Goal: Task Accomplishment & Management: Manage account settings

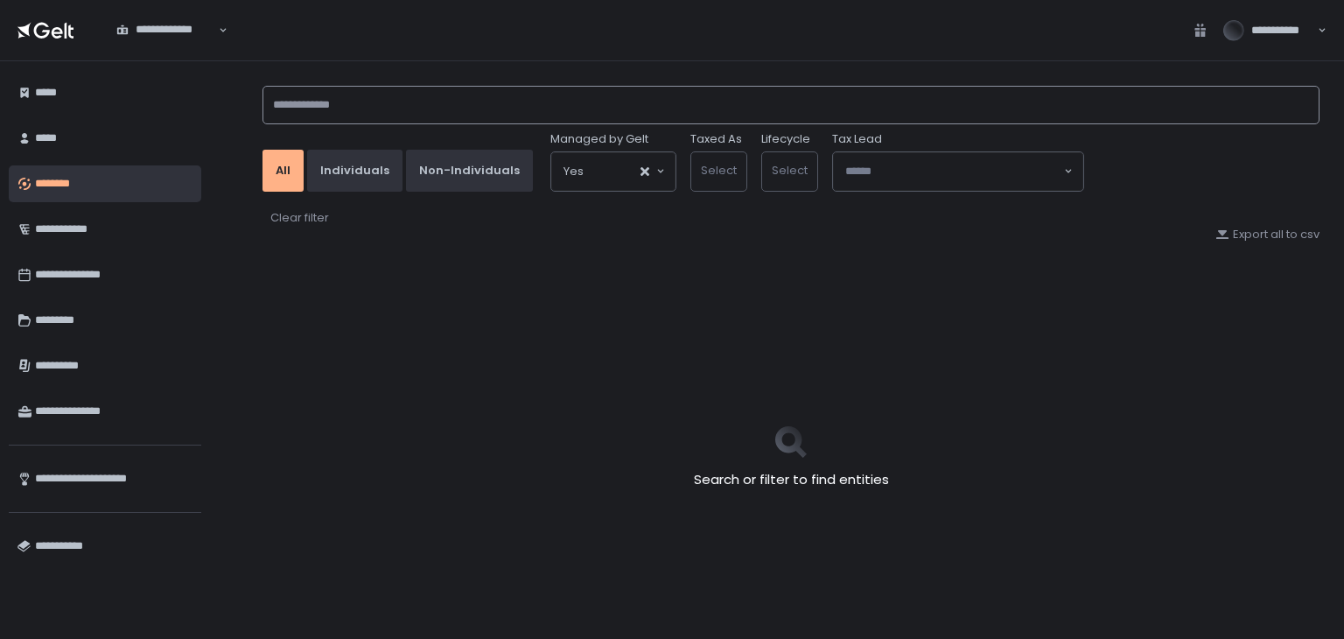
click at [333, 93] on input at bounding box center [791, 105] width 1057 height 39
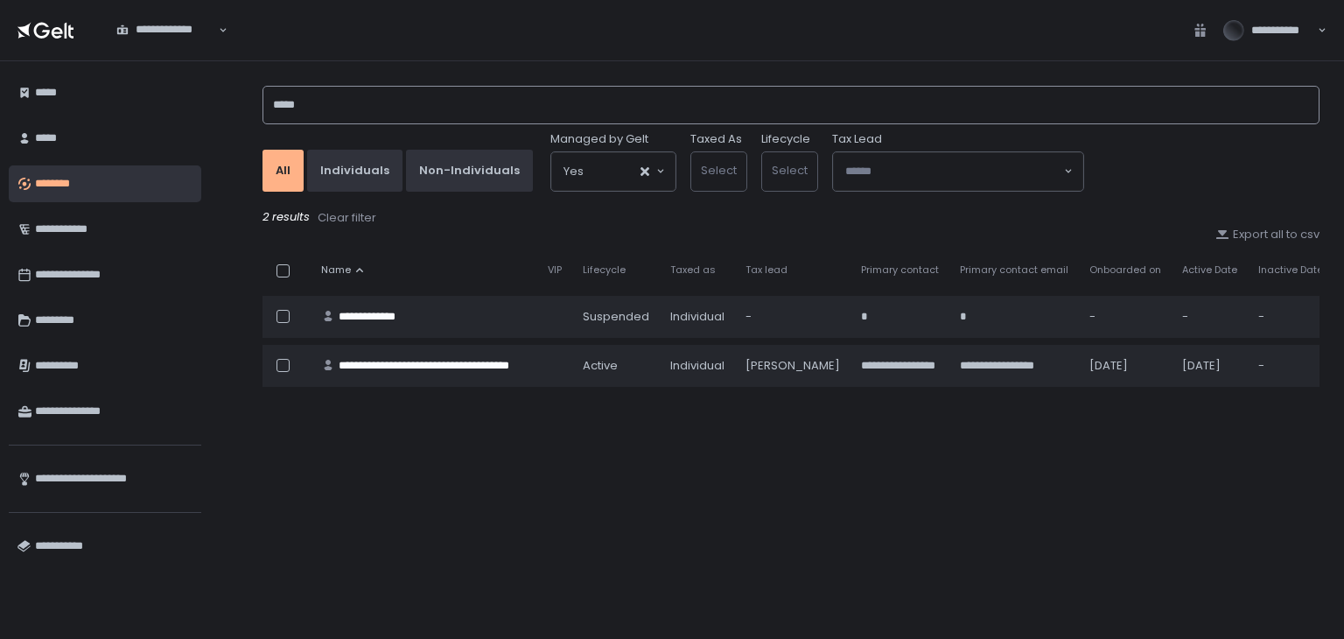
type input "*****"
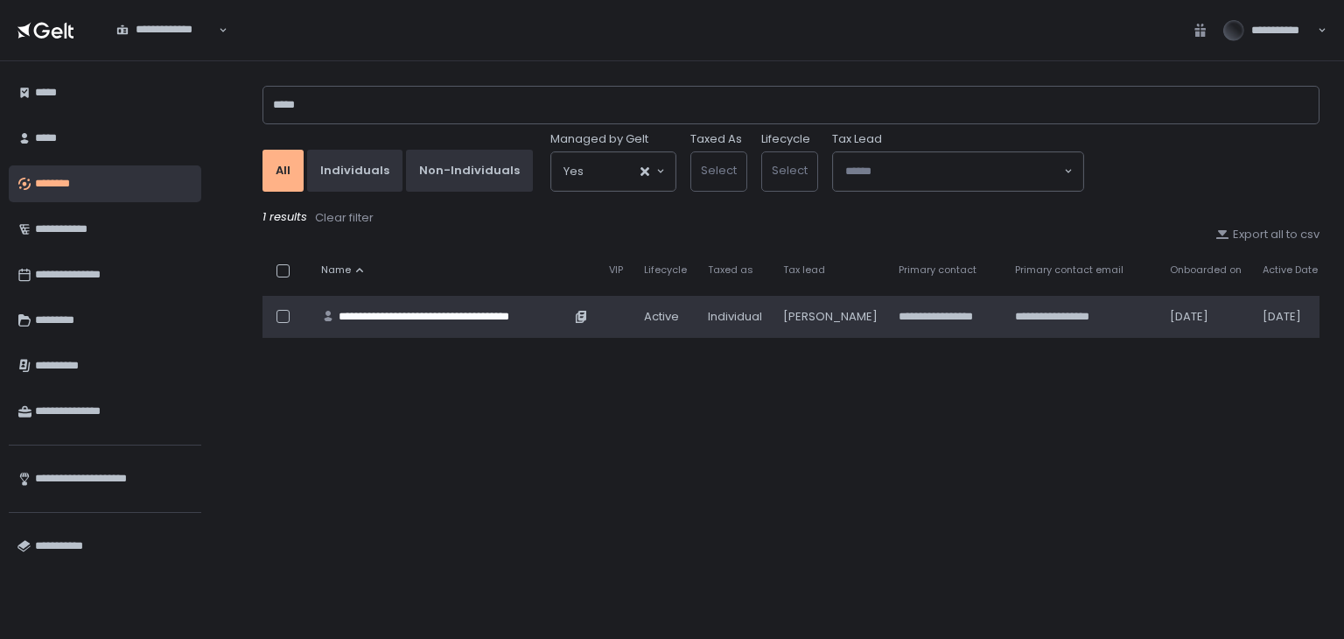
click at [410, 311] on div "**********" at bounding box center [455, 317] width 232 height 16
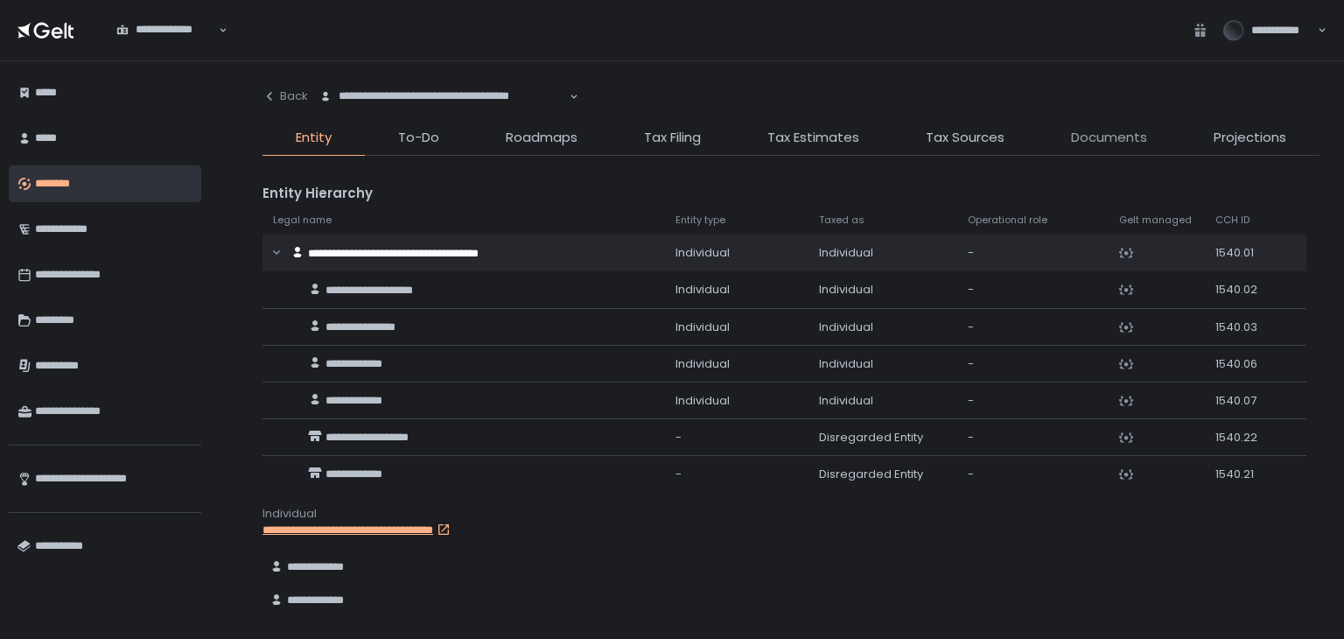
click at [1113, 145] on span "Documents" at bounding box center [1109, 138] width 76 height 20
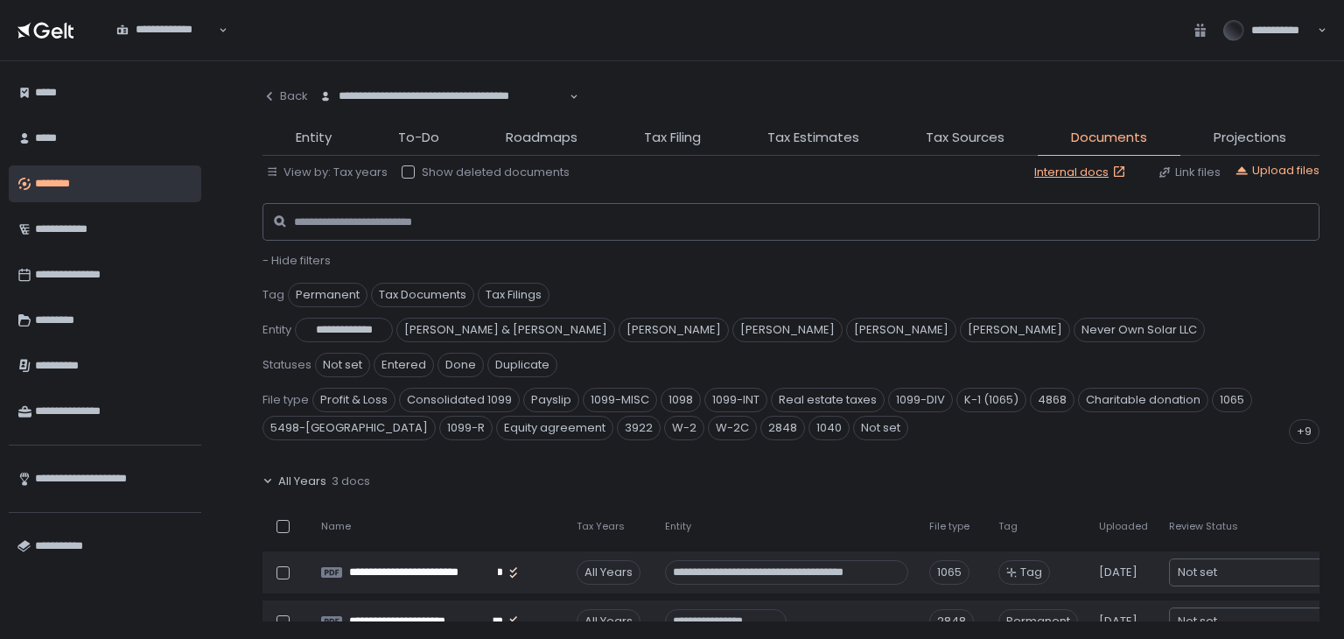
click at [312, 258] on span "- Hide filters" at bounding box center [297, 260] width 68 height 17
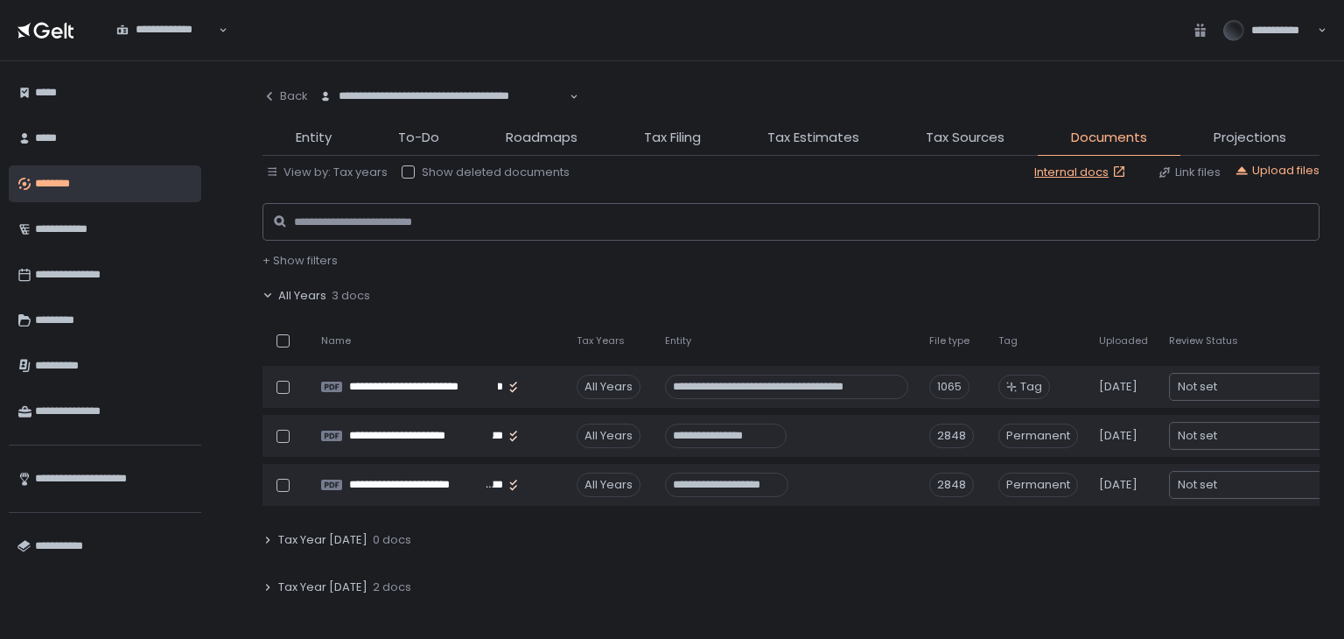
click at [322, 288] on span "All Years" at bounding box center [302, 296] width 48 height 16
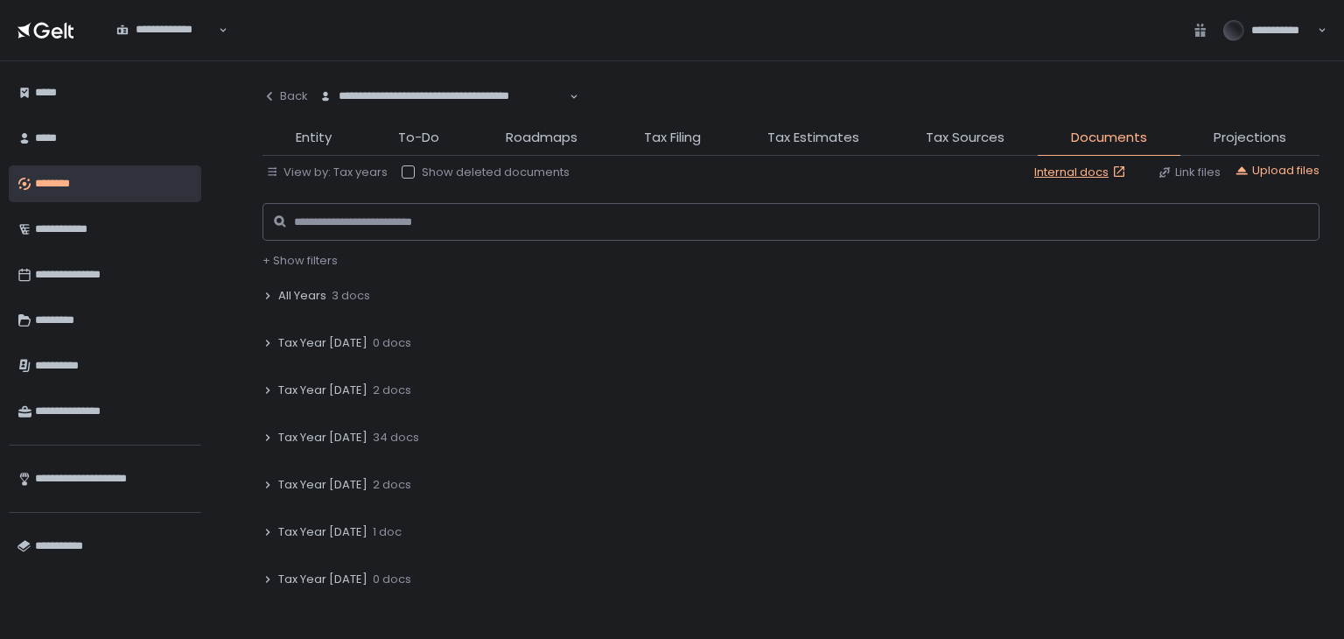
click at [311, 340] on span "Tax Year [DATE]" at bounding box center [322, 343] width 89 height 16
click at [312, 391] on span "Tax Year [DATE]" at bounding box center [322, 390] width 89 height 16
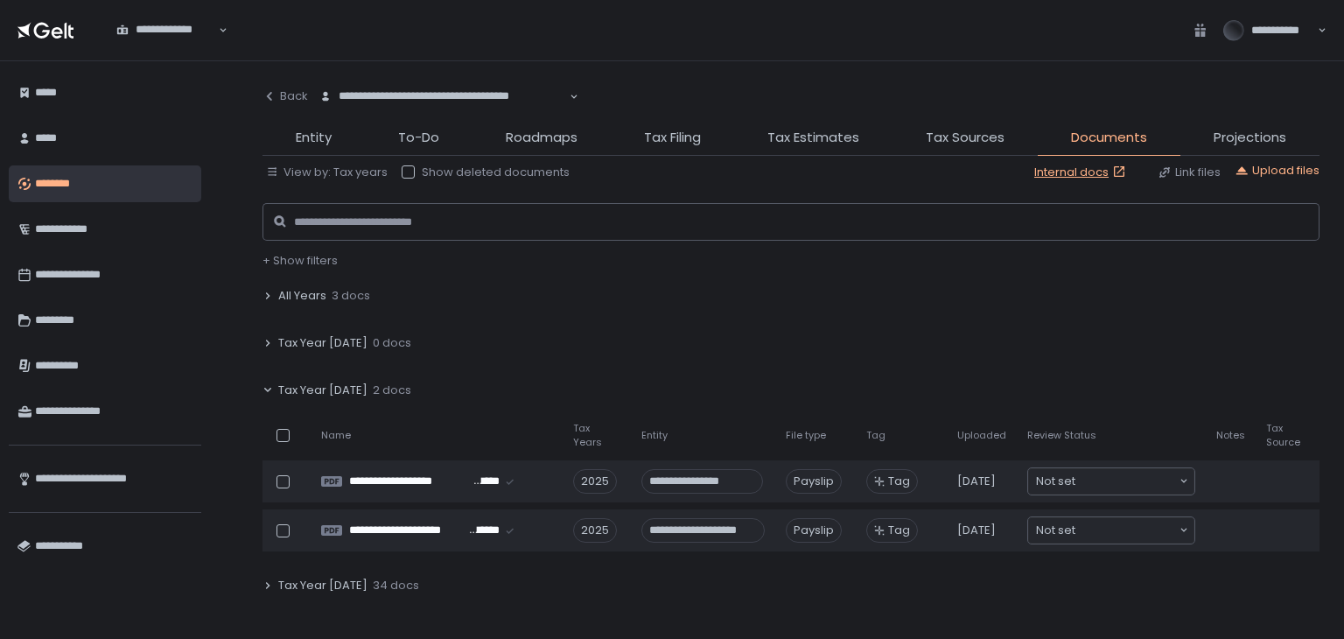
click at [312, 391] on span "Tax Year [DATE]" at bounding box center [322, 390] width 89 height 16
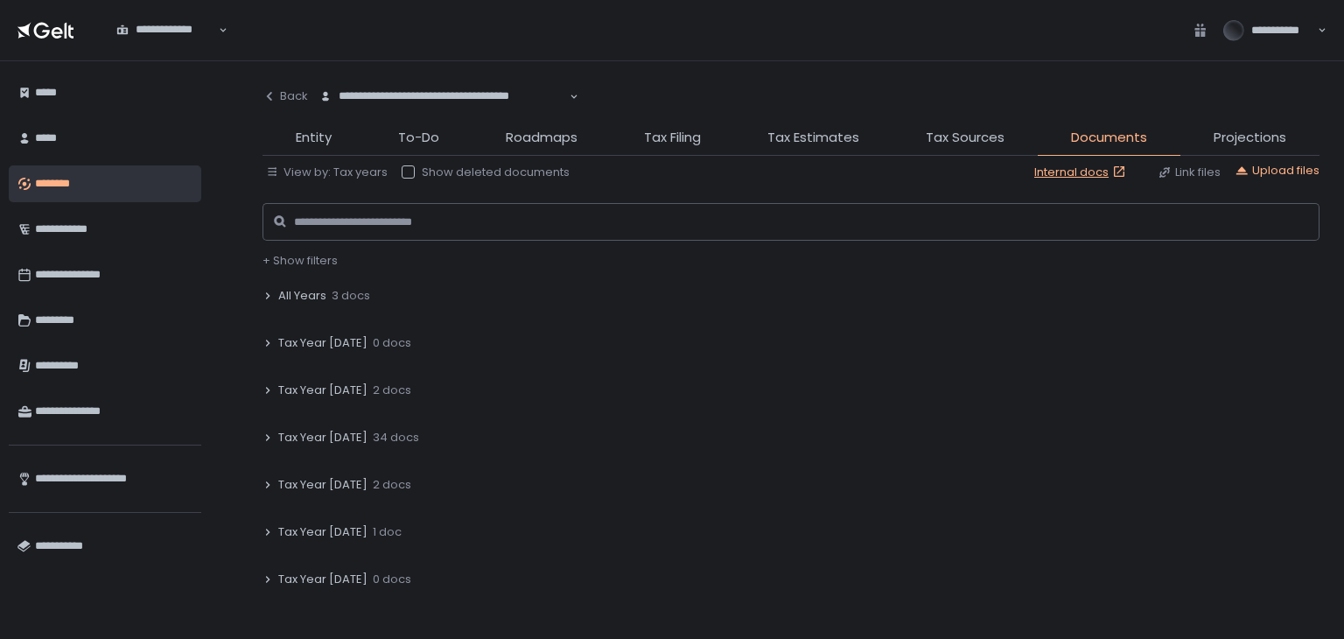
scroll to position [88, 0]
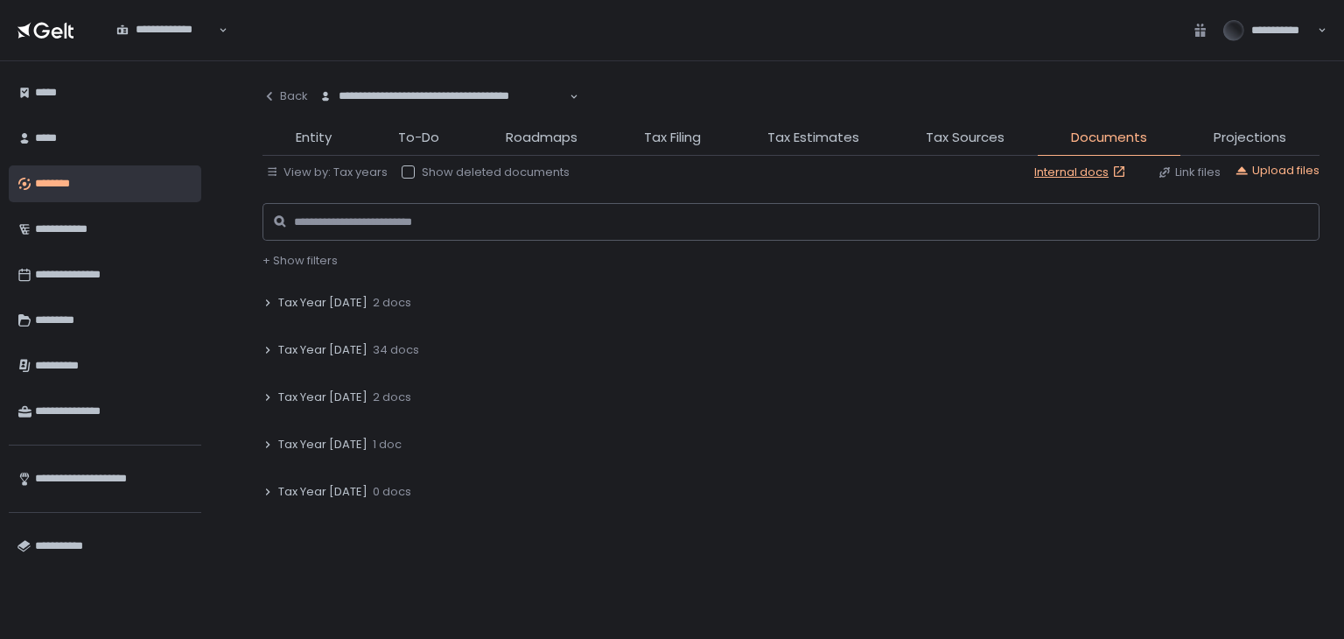
click at [321, 350] on span "Tax Year [DATE]" at bounding box center [322, 350] width 89 height 16
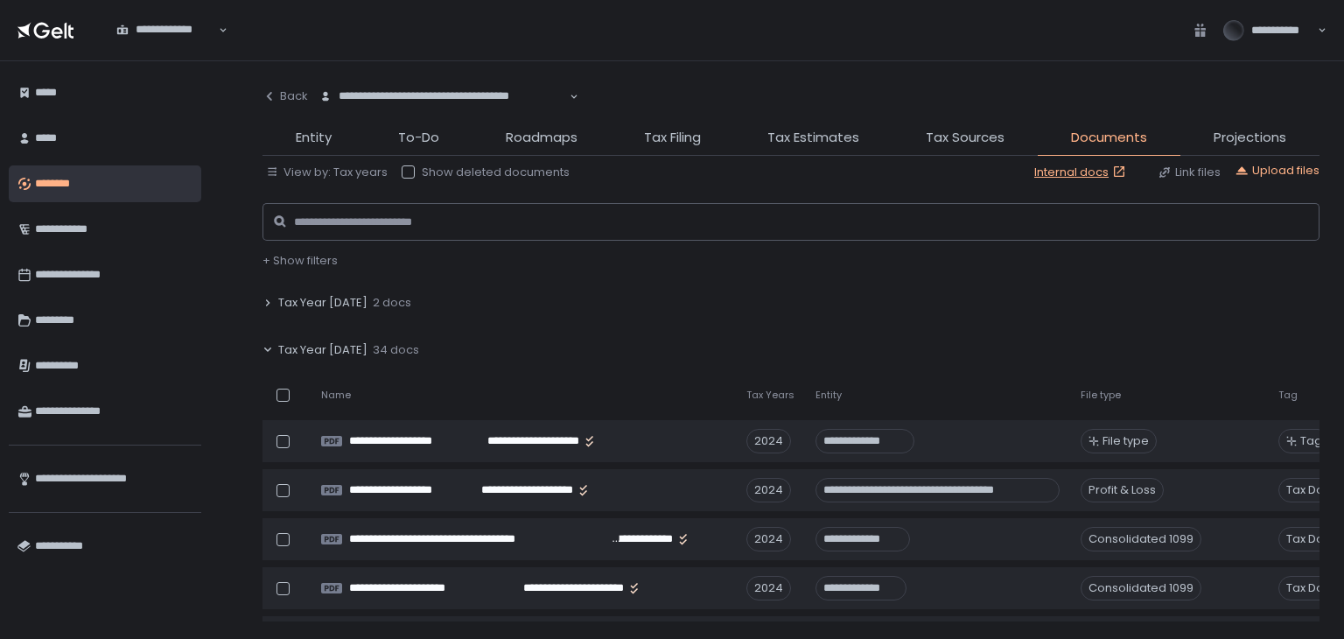
click at [308, 344] on span "Tax Year [DATE]" at bounding box center [322, 350] width 89 height 16
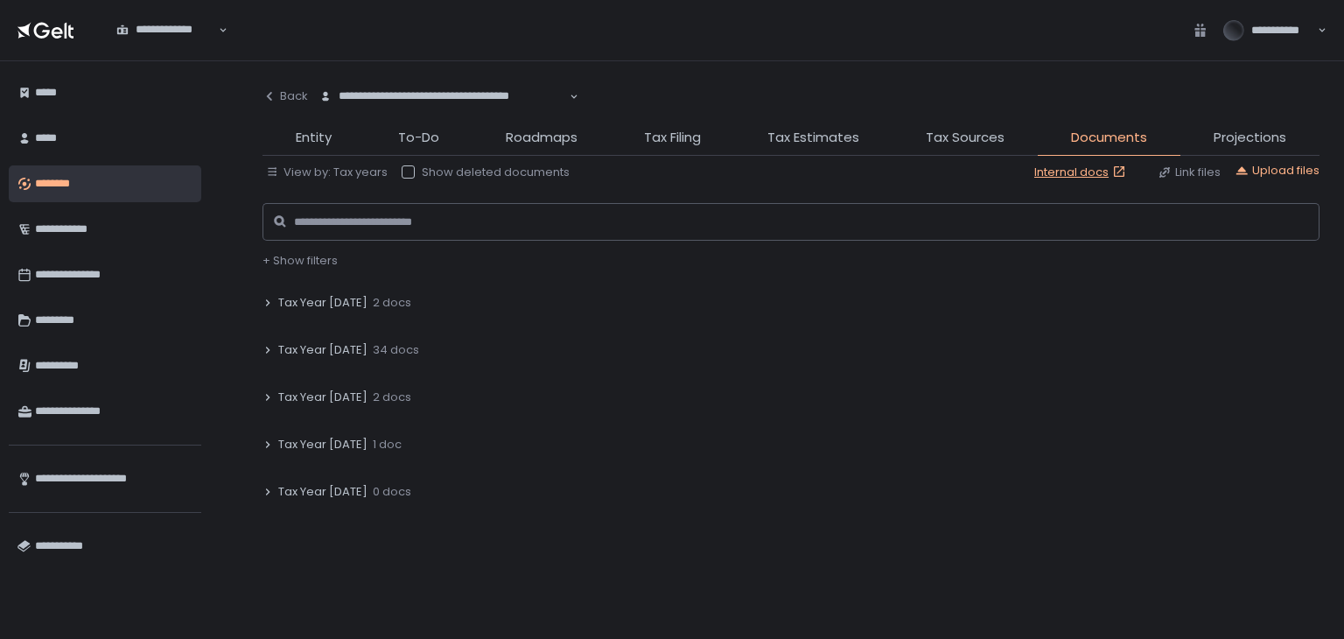
click at [304, 396] on span "Tax Year [DATE]" at bounding box center [322, 397] width 89 height 16
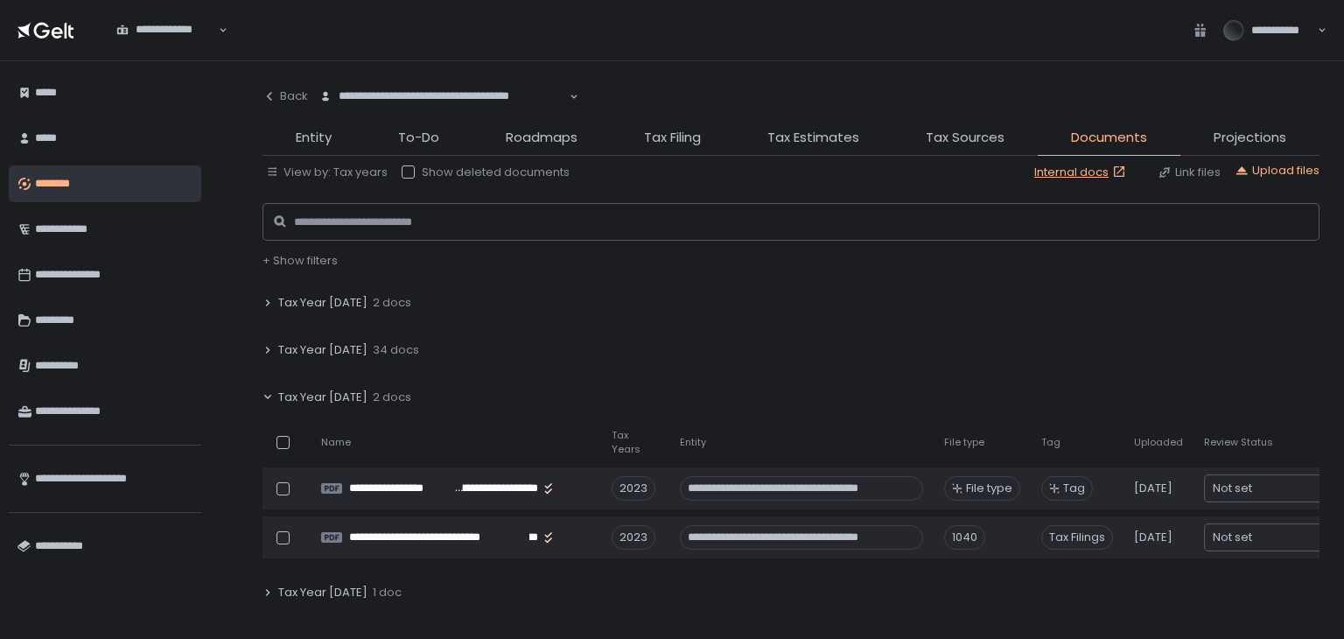
click at [300, 395] on span "Tax Year [DATE]" at bounding box center [322, 397] width 89 height 16
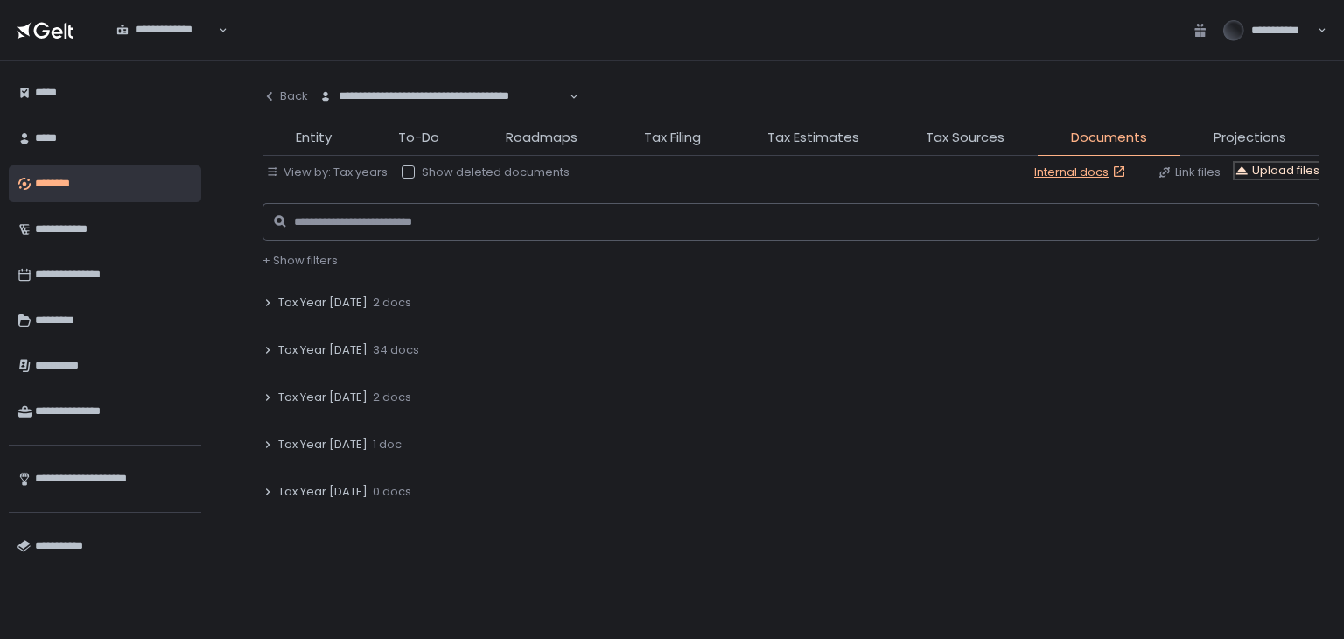
click at [1276, 169] on div "Upload files" at bounding box center [1277, 171] width 85 height 16
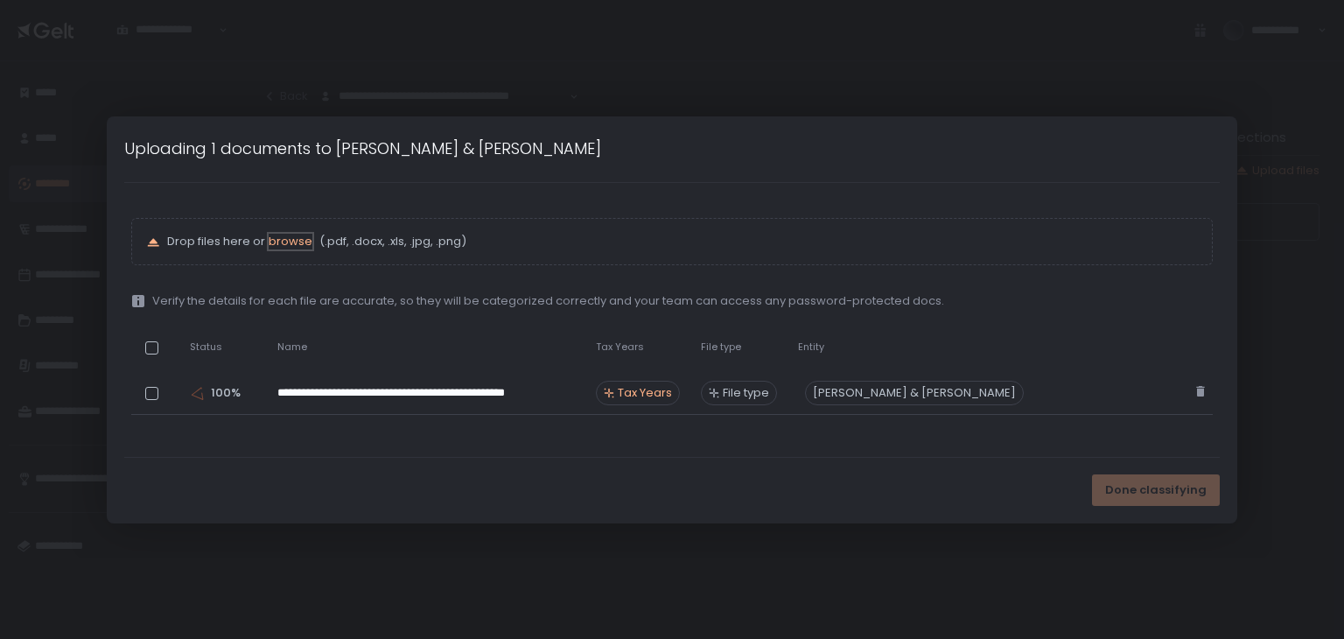
scroll to position [135, 0]
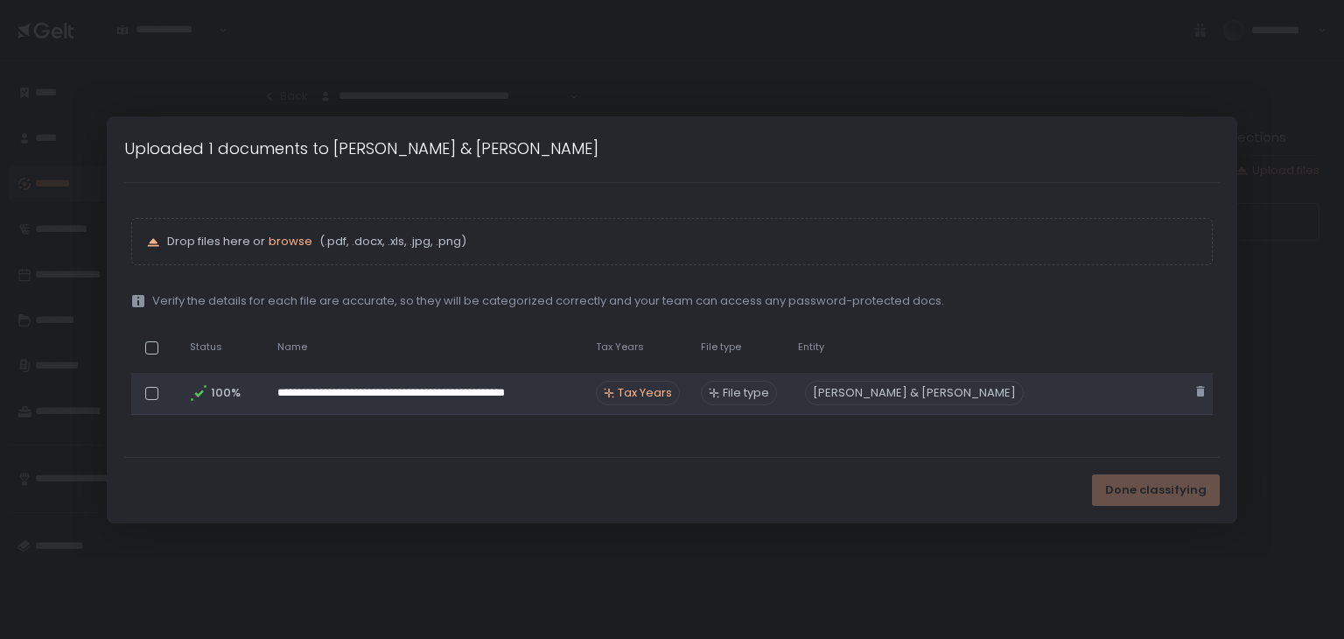
click at [653, 385] on span "Tax Years" at bounding box center [645, 393] width 54 height 16
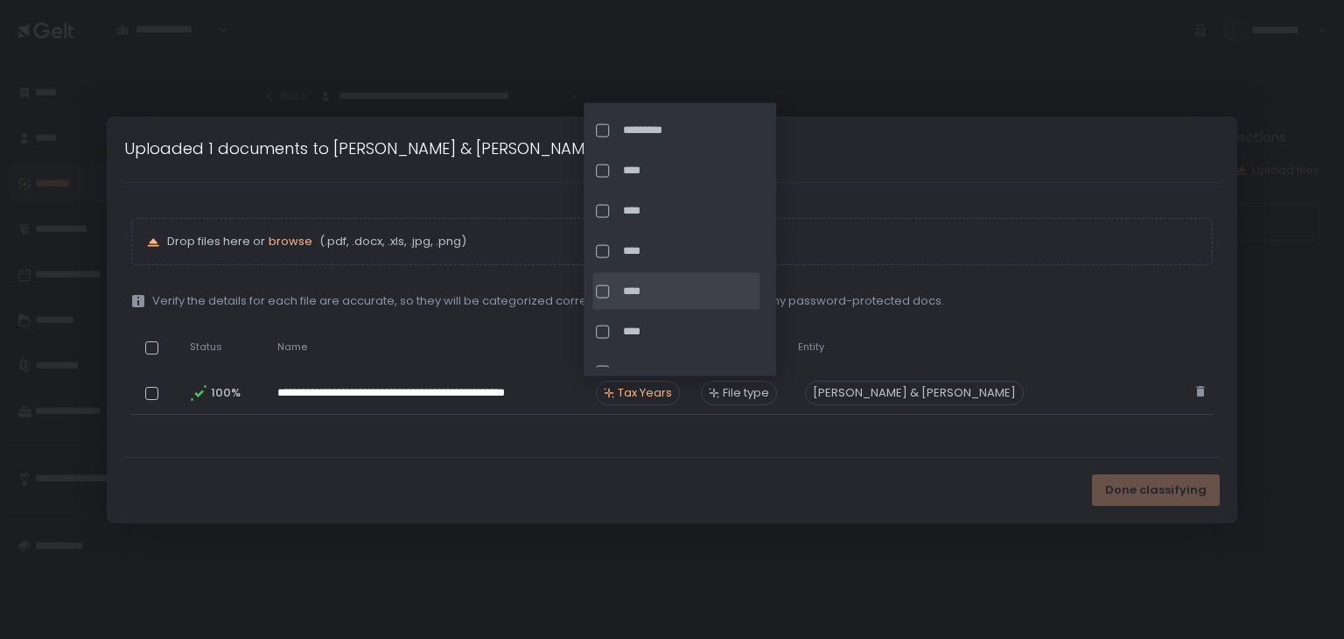
click at [599, 284] on div at bounding box center [602, 290] width 13 height 13
click at [606, 249] on div at bounding box center [602, 250] width 13 height 13
click at [991, 347] on div "Entity" at bounding box center [914, 346] width 233 height 13
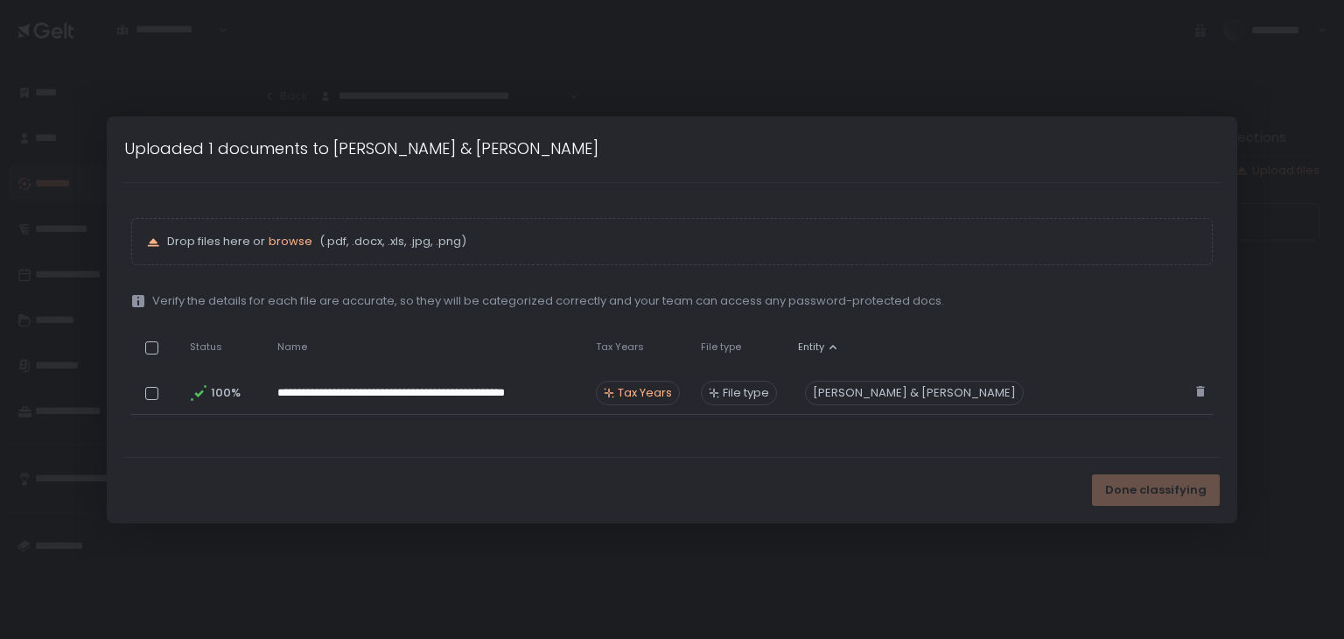
scroll to position [88, 0]
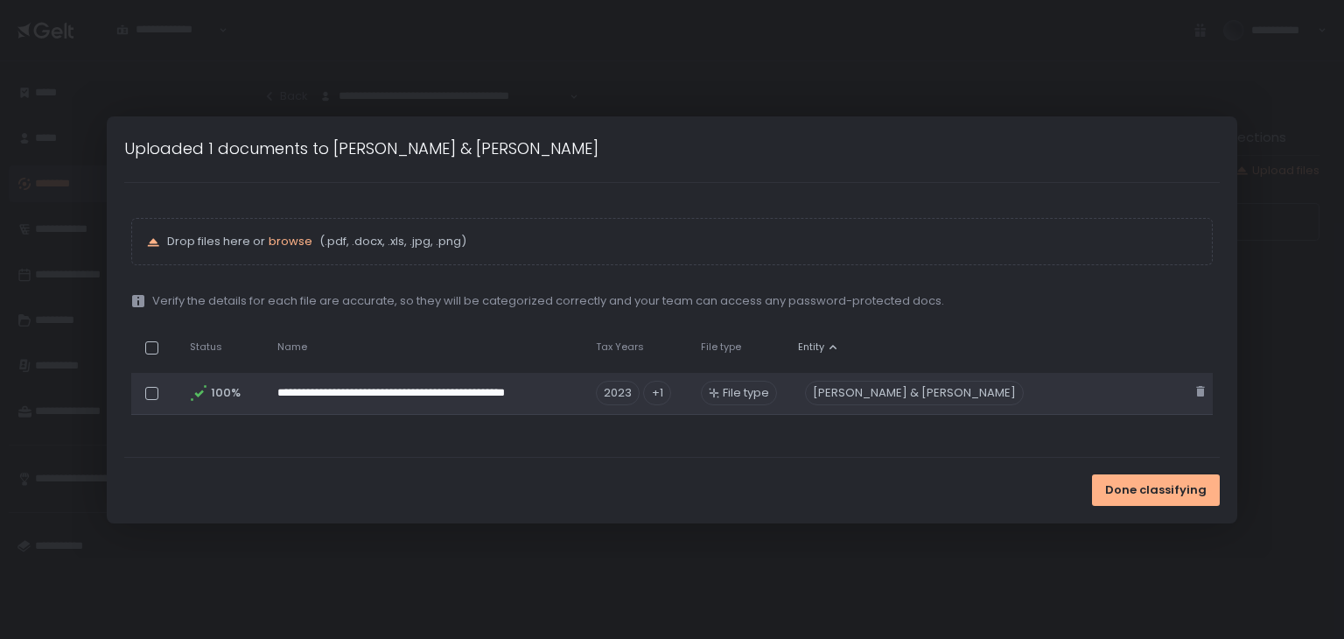
click at [725, 386] on span "File type" at bounding box center [746, 393] width 46 height 16
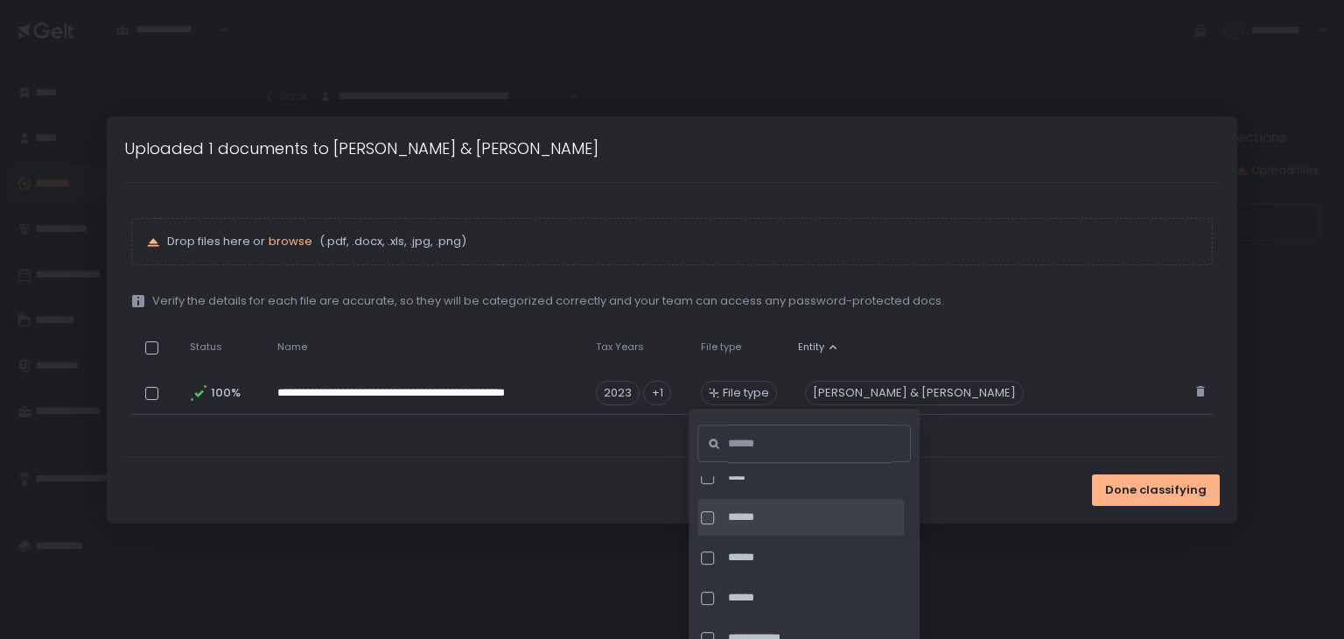
scroll to position [1838, 0]
click at [814, 444] on input at bounding box center [810, 443] width 164 height 39
type input "********"
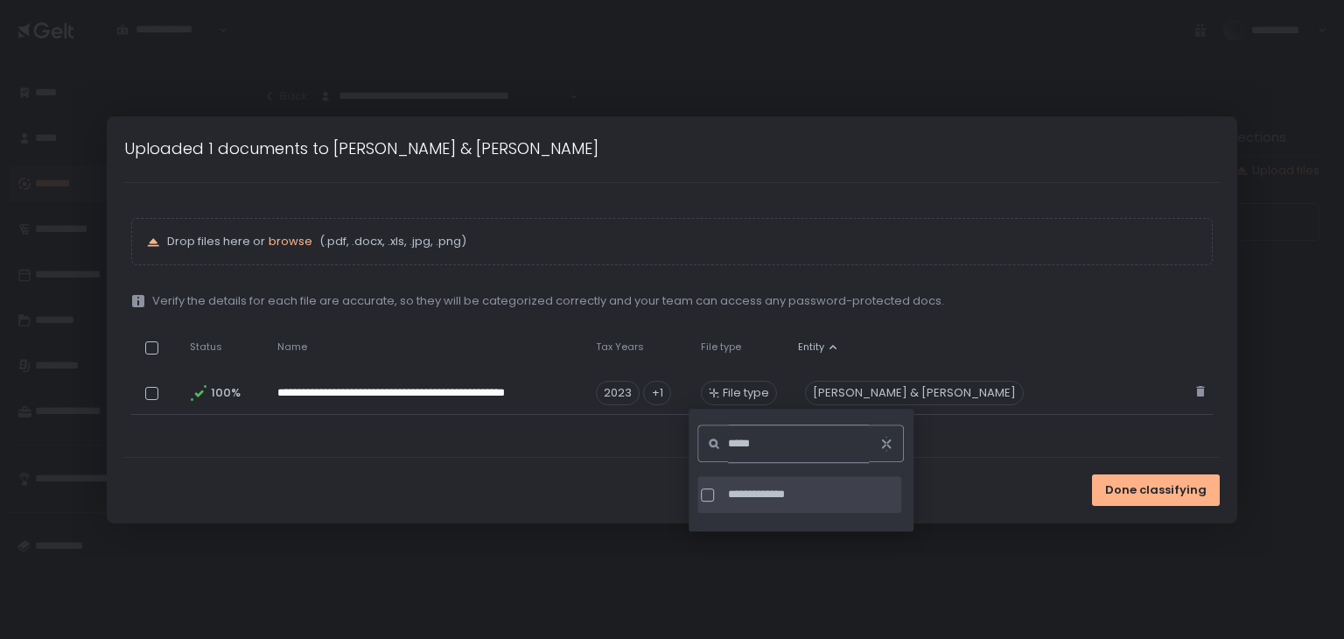
type input "*****"
click at [798, 494] on span "**********" at bounding box center [813, 495] width 170 height 16
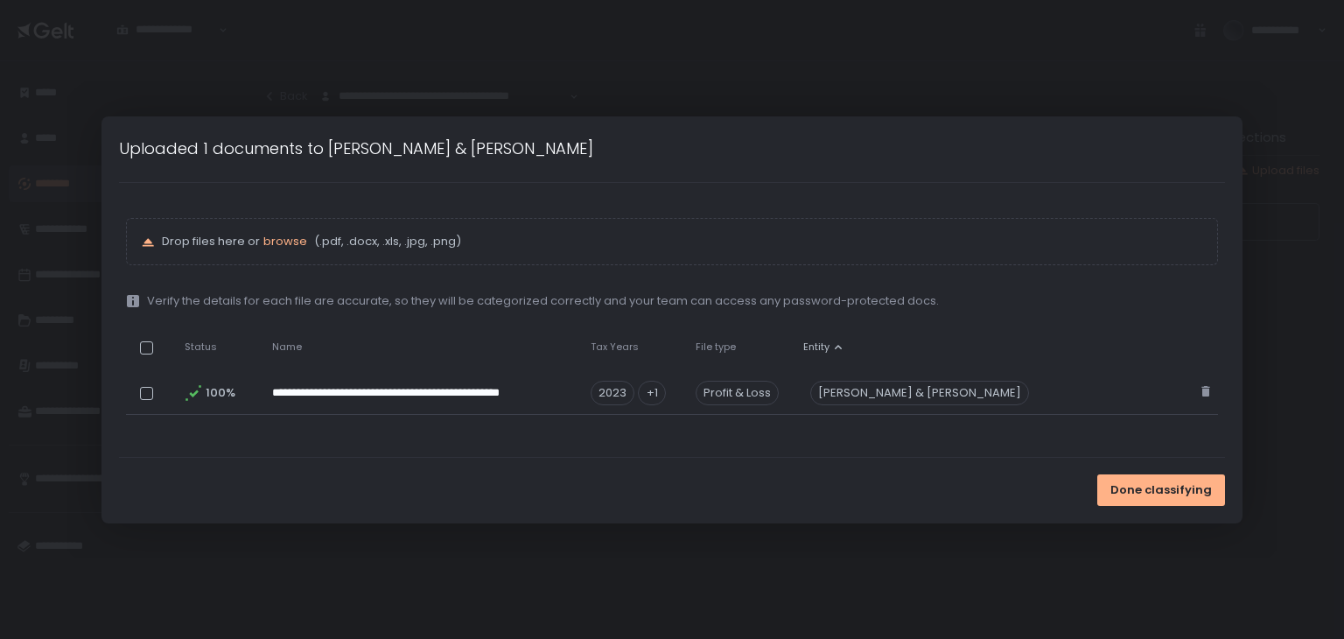
click at [950, 312] on div "**********" at bounding box center [672, 320] width 1093 height 204
click at [1195, 491] on span "Done classifying" at bounding box center [1162, 490] width 102 height 16
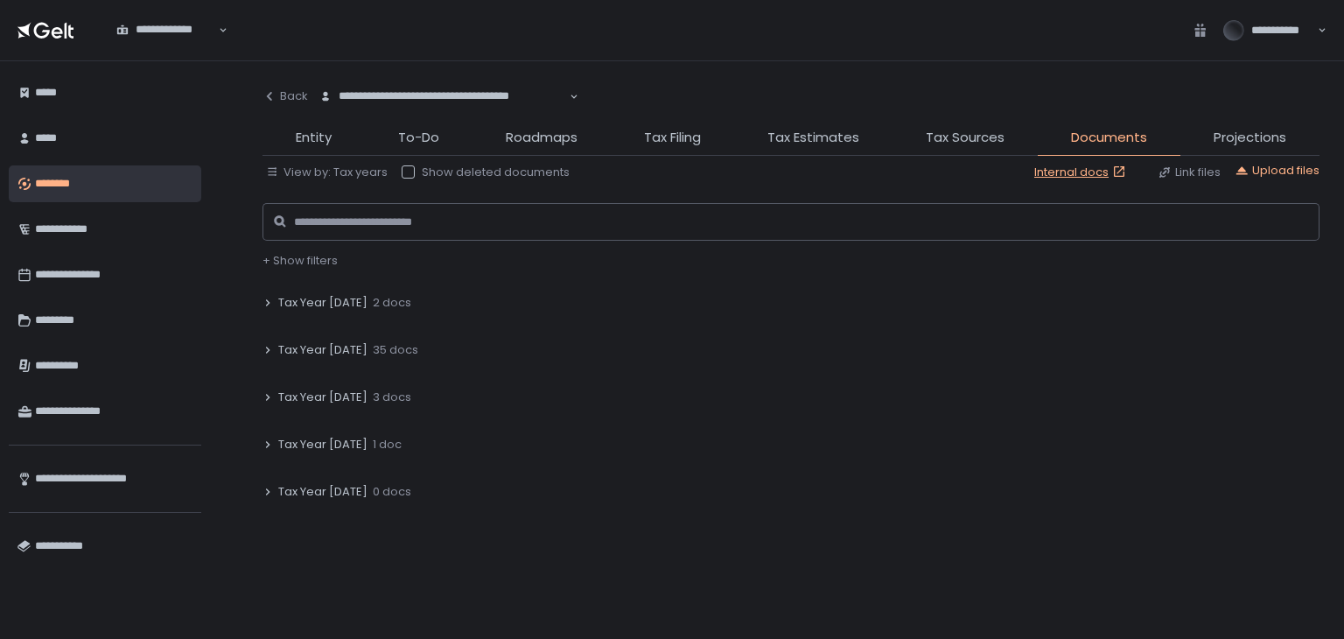
click at [269, 392] on icon at bounding box center [268, 397] width 11 height 11
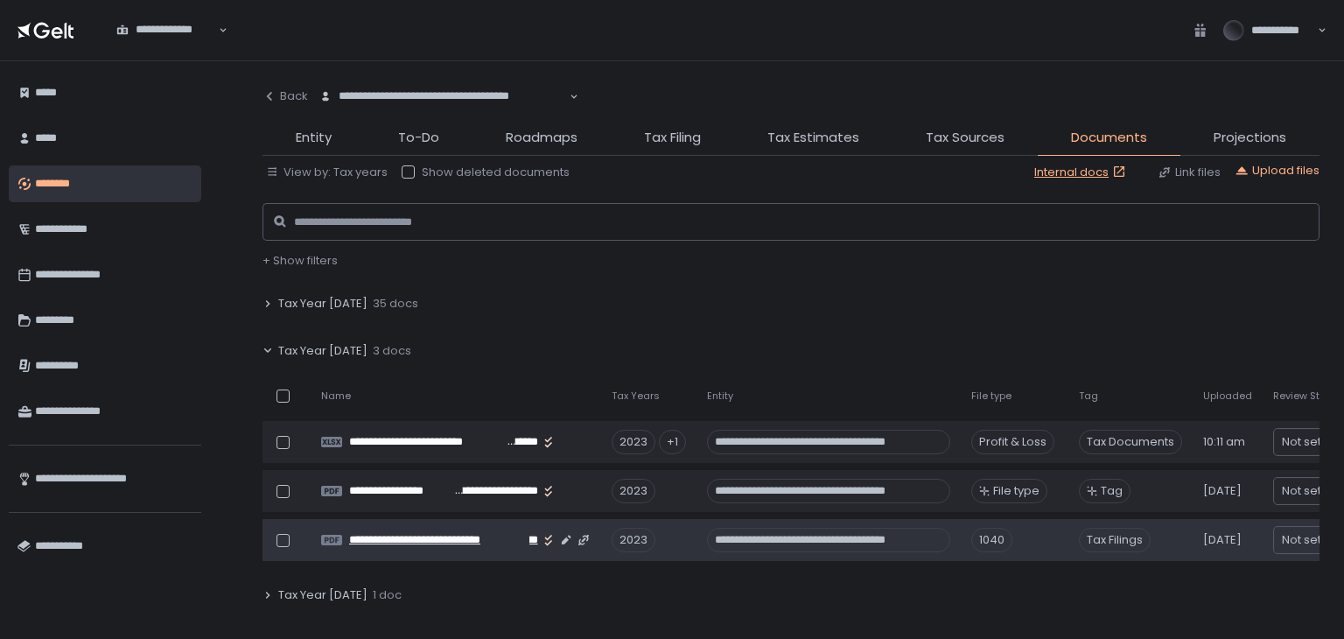
scroll to position [175, 0]
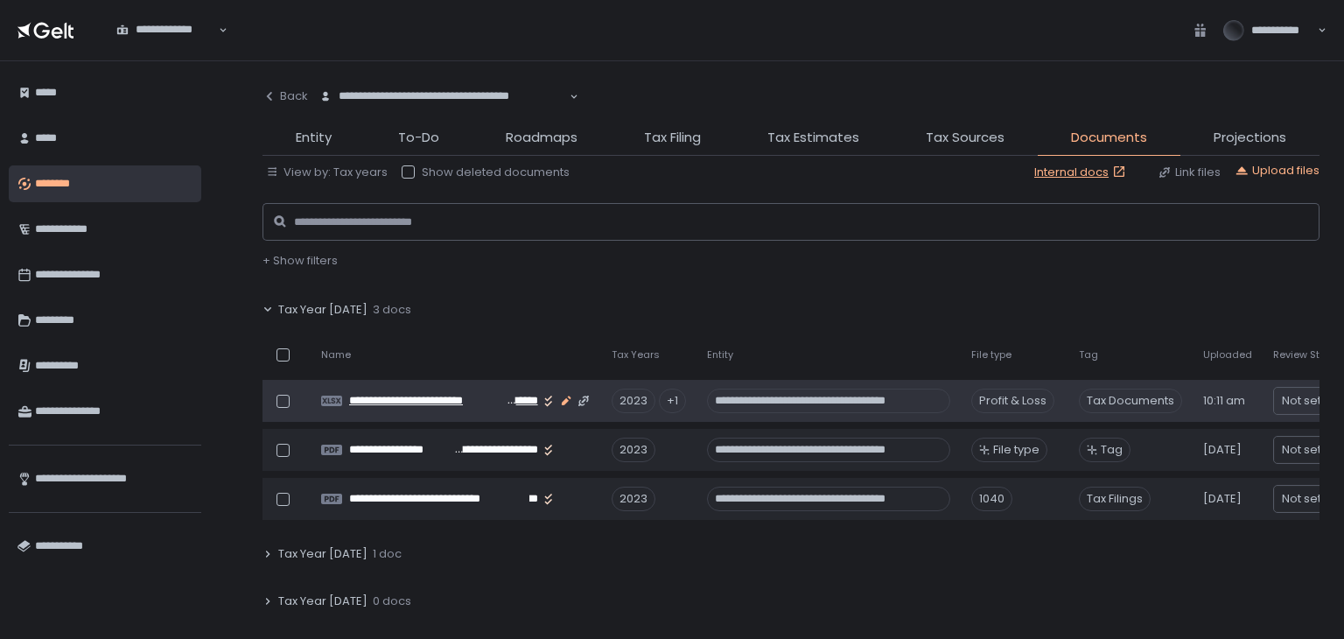
click at [563, 407] on icon "button" at bounding box center [566, 401] width 14 height 14
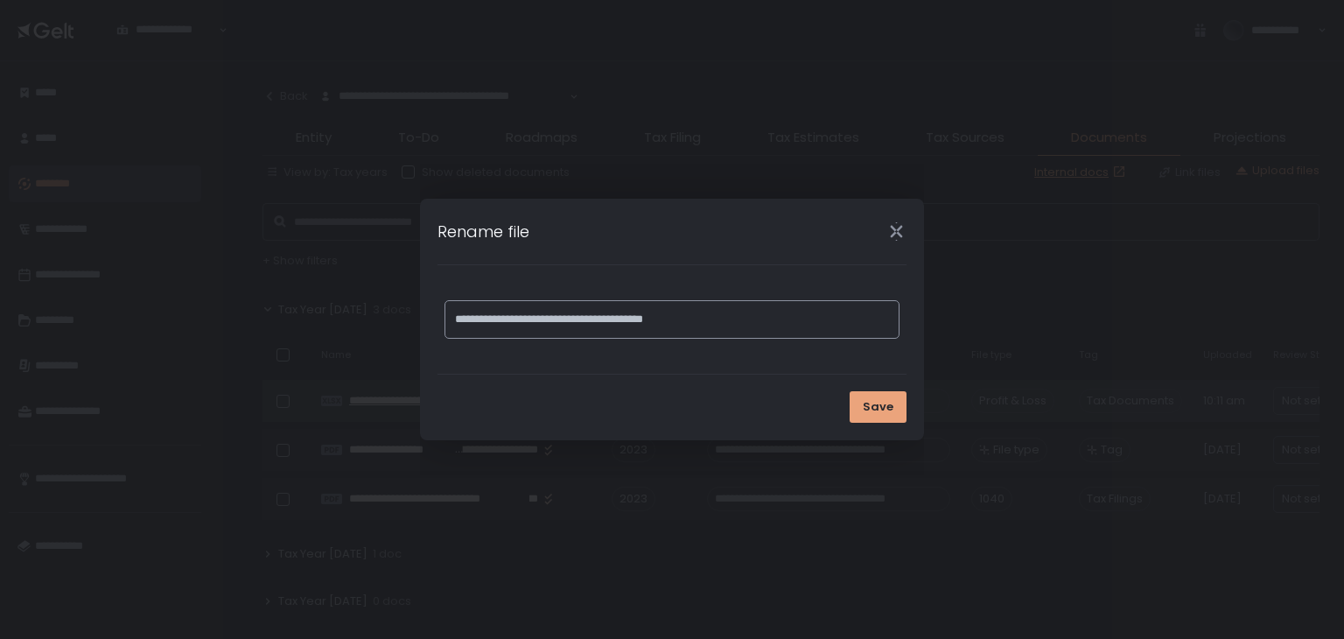
type input "**********"
click at [893, 393] on button "Save" at bounding box center [878, 407] width 57 height 32
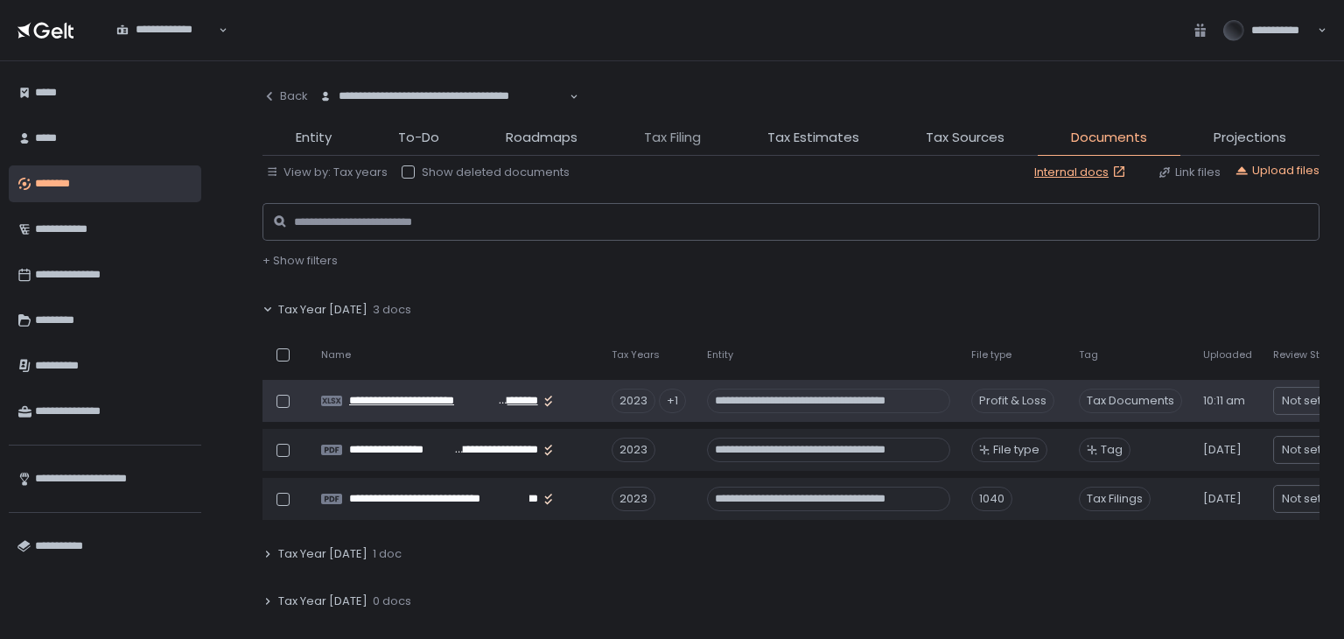
click at [690, 136] on span "Tax Filing" at bounding box center [672, 138] width 57 height 20
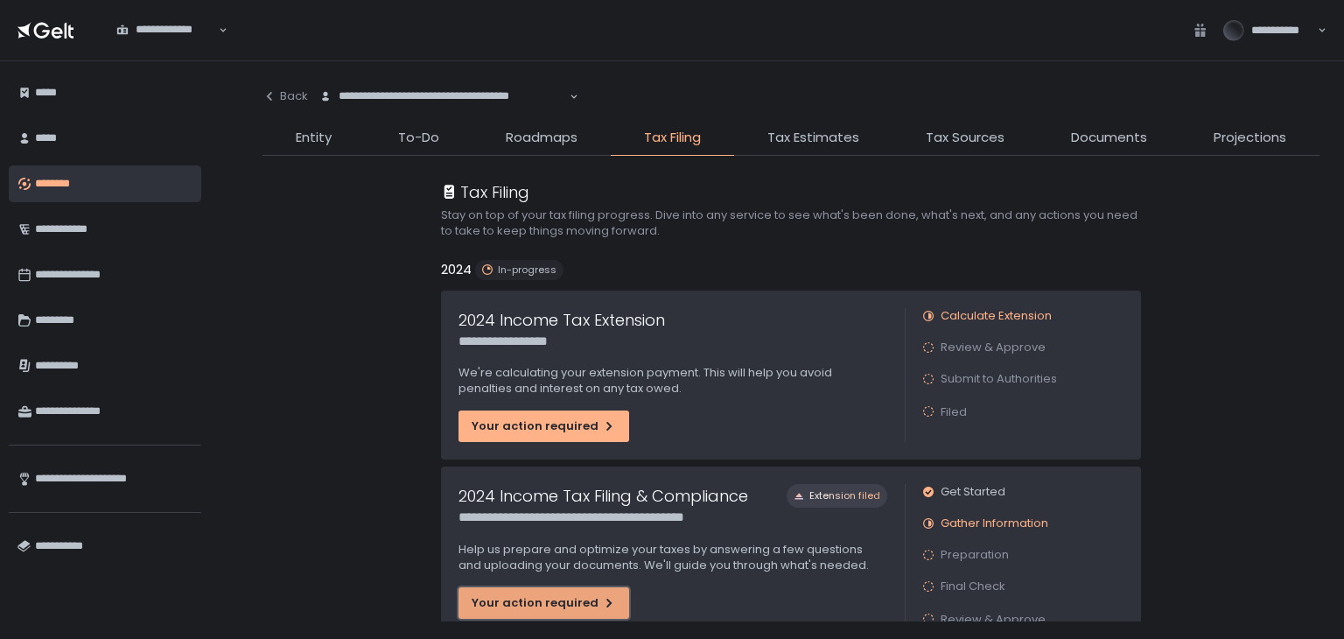
click at [550, 595] on div "Your action required" at bounding box center [544, 603] width 144 height 16
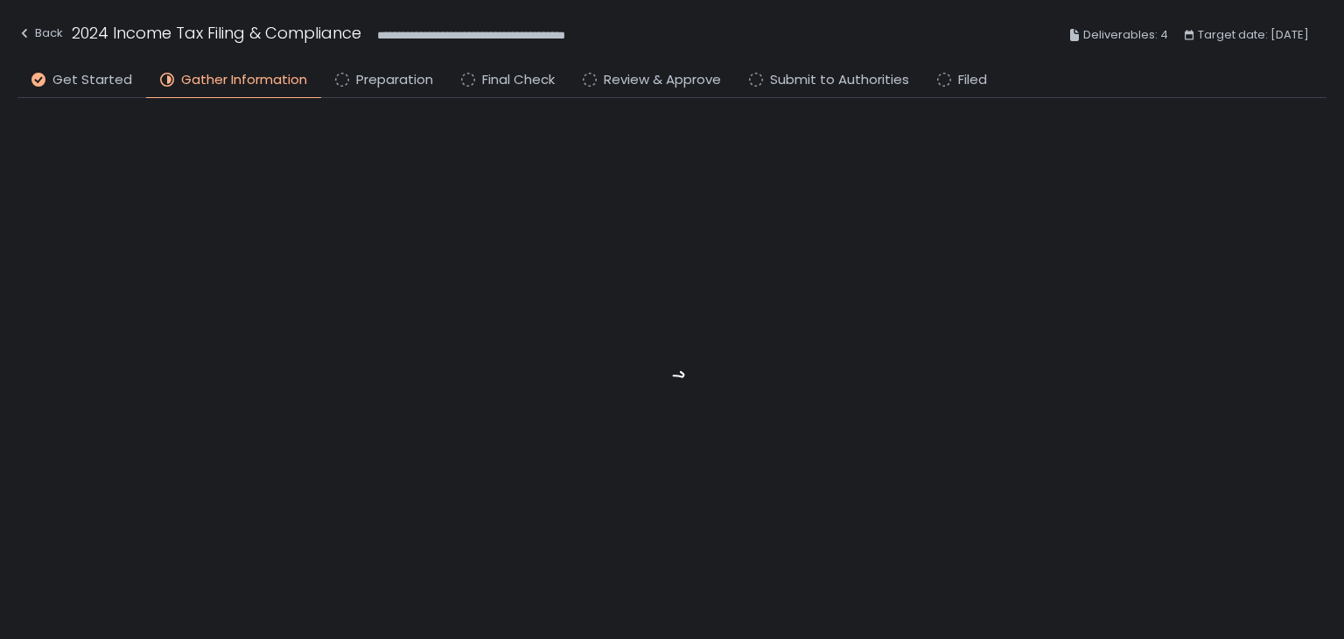
click at [375, 89] on li "Preparation" at bounding box center [384, 84] width 126 height 28
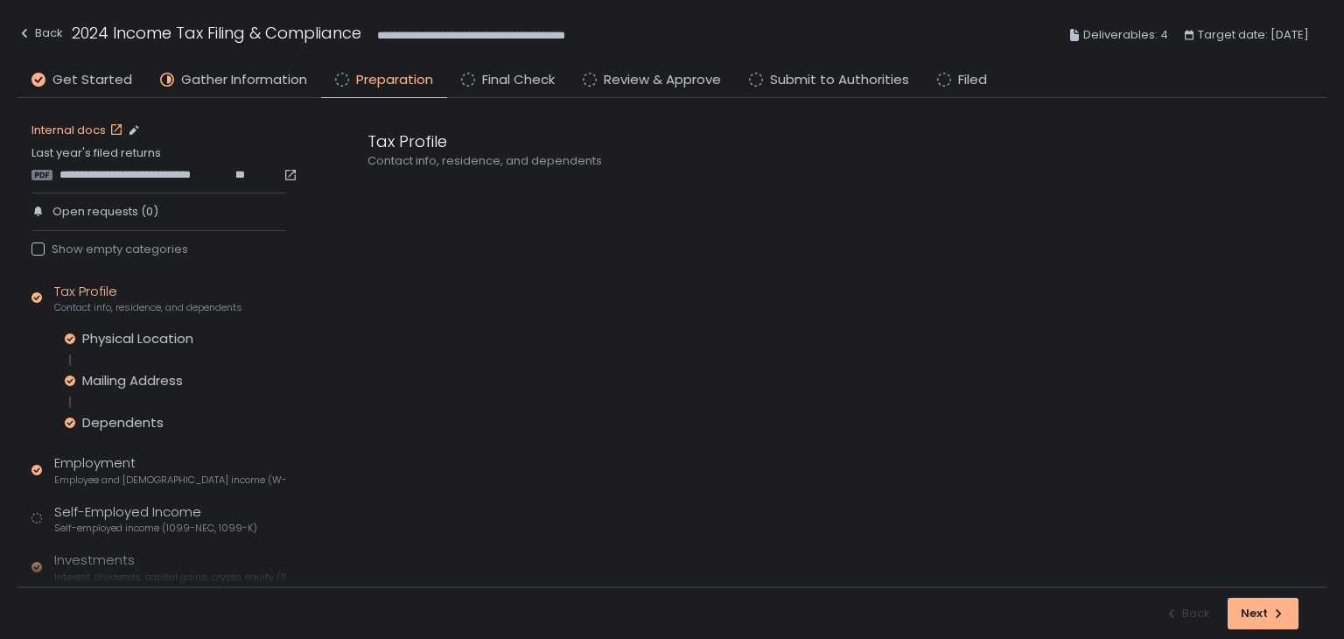
click at [74, 127] on link "Internal docs" at bounding box center [79, 131] width 95 height 16
